Goal: Task Accomplishment & Management: Manage account settings

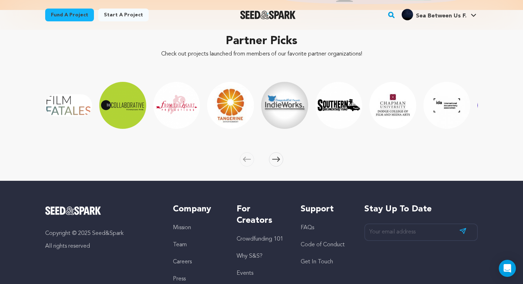
scroll to position [0, 447]
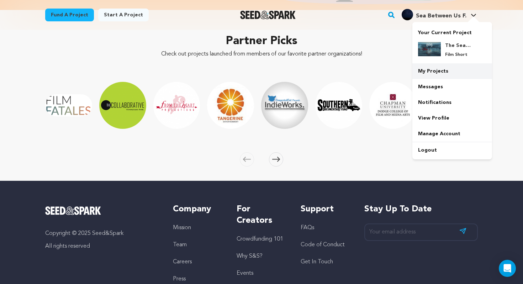
click at [446, 73] on link "My Projects" at bounding box center [453, 71] width 80 height 16
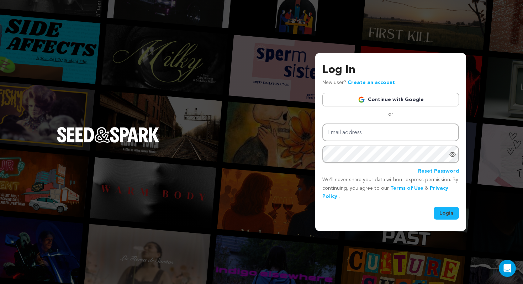
click at [423, 99] on link "Continue with Google" at bounding box center [391, 100] width 137 height 14
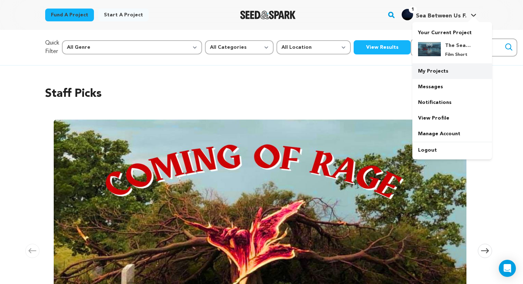
click at [443, 68] on link "My Projects" at bounding box center [453, 71] width 80 height 16
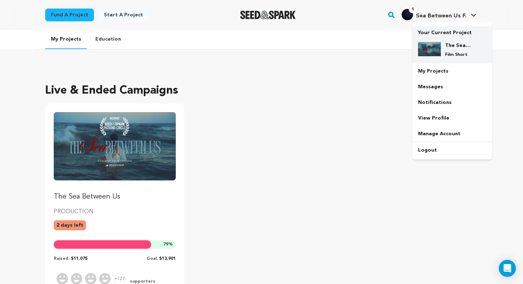
click at [459, 45] on h4 "The Sea Between Us" at bounding box center [458, 45] width 26 height 7
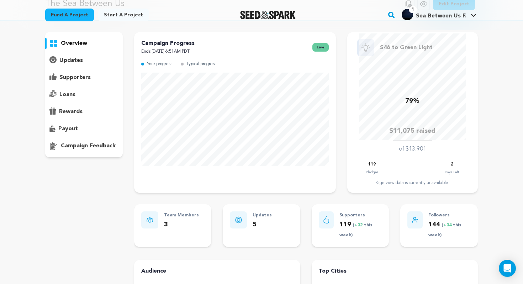
scroll to position [43, 0]
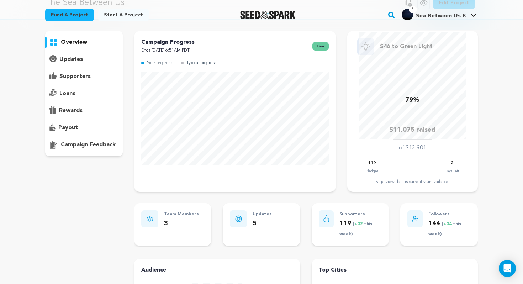
click at [73, 78] on p "supporters" at bounding box center [74, 76] width 31 height 9
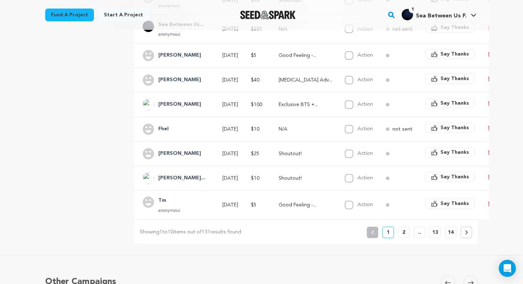
scroll to position [233, 0]
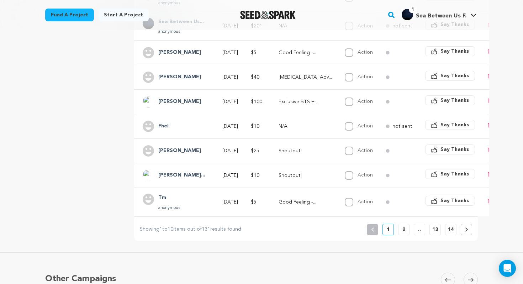
click at [403, 226] on p "2" at bounding box center [404, 229] width 3 height 7
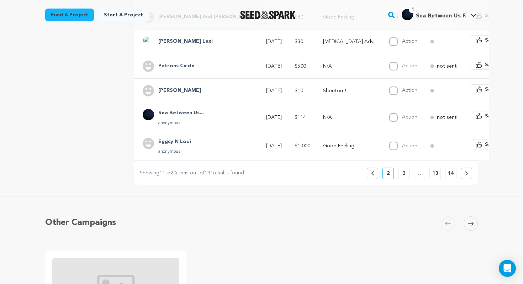
scroll to position [289, 0]
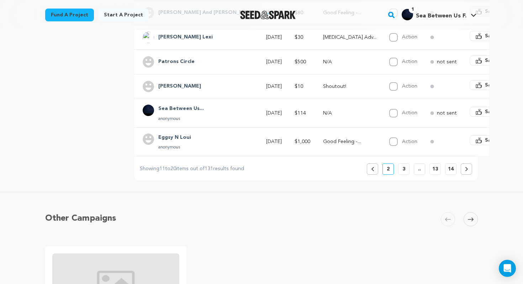
click at [374, 167] on icon at bounding box center [372, 169] width 3 height 4
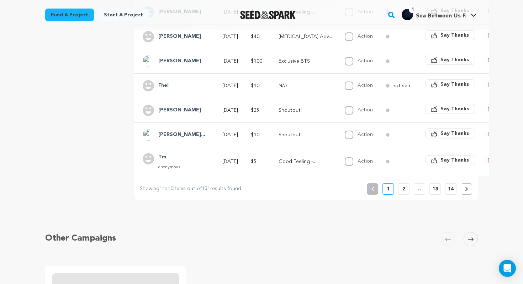
scroll to position [267, 0]
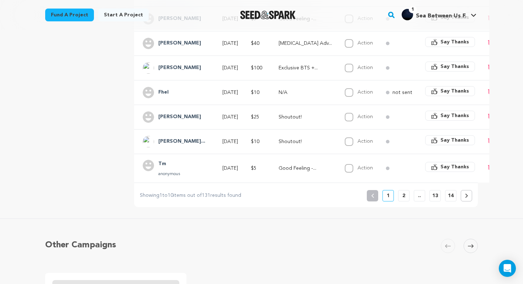
click at [173, 137] on h4 "[PERSON_NAME]..." at bounding box center [181, 141] width 47 height 9
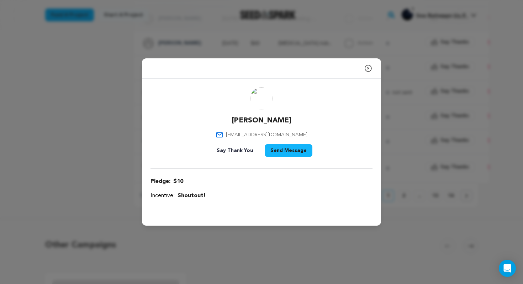
click at [373, 67] on div "Close modal" at bounding box center [261, 68] width 239 height 20
click at [363, 69] on div "Close modal" at bounding box center [261, 68] width 239 height 20
click at [365, 69] on icon "button" at bounding box center [368, 68] width 9 height 9
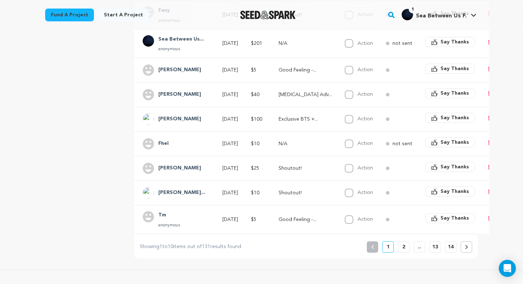
scroll to position [214, 0]
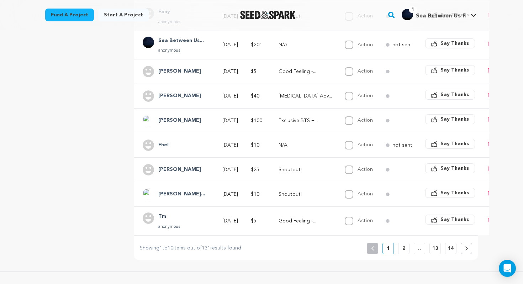
click at [172, 67] on h4 "[PERSON_NAME]" at bounding box center [179, 71] width 43 height 9
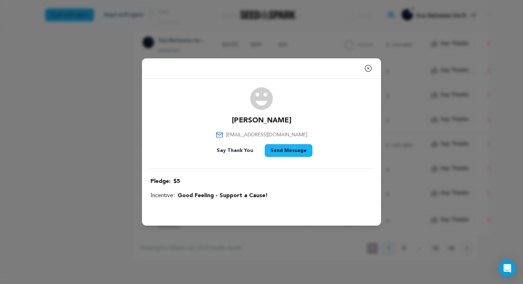
click at [370, 72] on icon "button" at bounding box center [368, 68] width 9 height 9
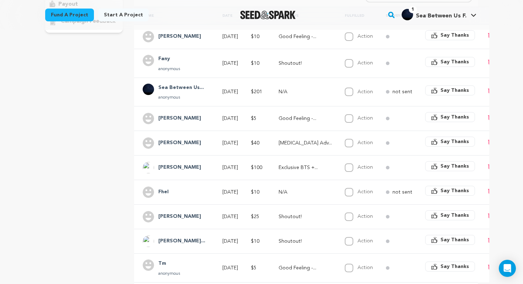
scroll to position [146, 0]
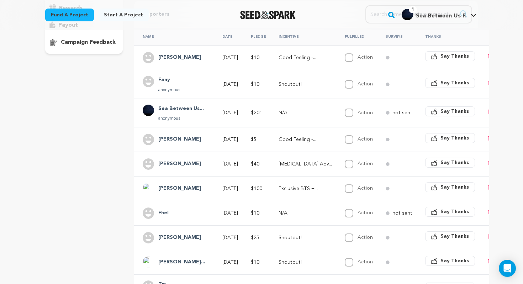
click at [167, 76] on h4 "Fany" at bounding box center [169, 80] width 22 height 9
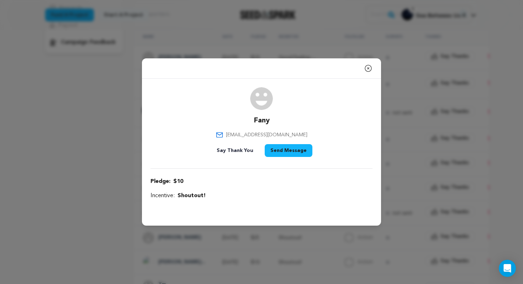
click at [370, 68] on icon "button" at bounding box center [368, 68] width 9 height 9
